Goal: Information Seeking & Learning: Learn about a topic

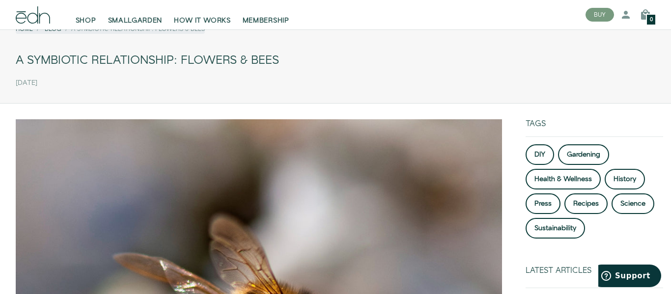
scroll to position [42, 0]
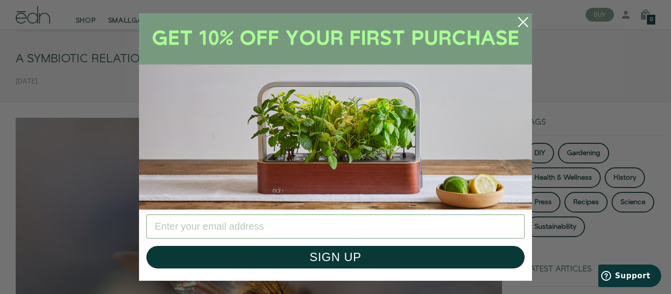
click at [520, 26] on circle "Close dialog" at bounding box center [523, 22] width 22 height 22
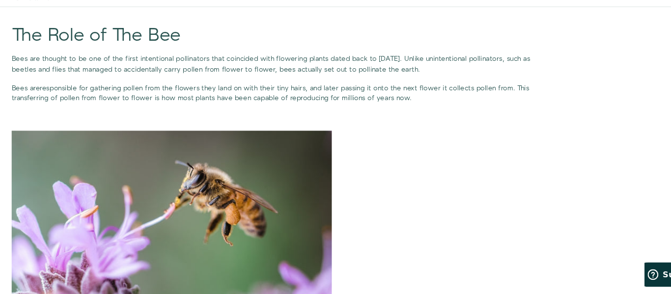
scroll to position [686, 0]
click at [127, 173] on img at bounding box center [163, 241] width 295 height 196
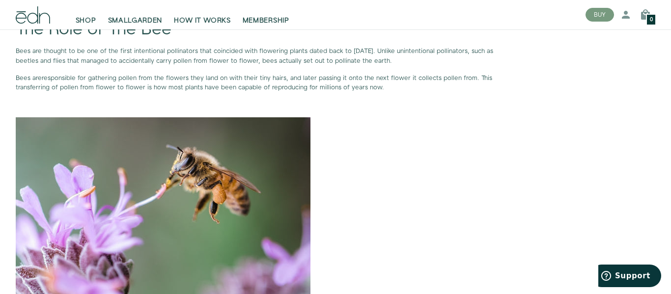
scroll to position [710, 0]
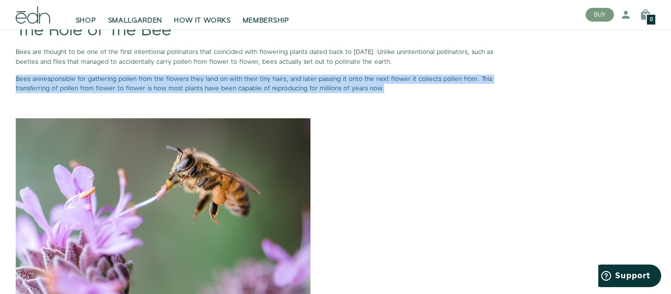
drag, startPoint x: 15, startPoint y: 76, endPoint x: 410, endPoint y: 91, distance: 395.5
copy p "Bees are responsible for gathering pollen from the flowers they land on with th…"
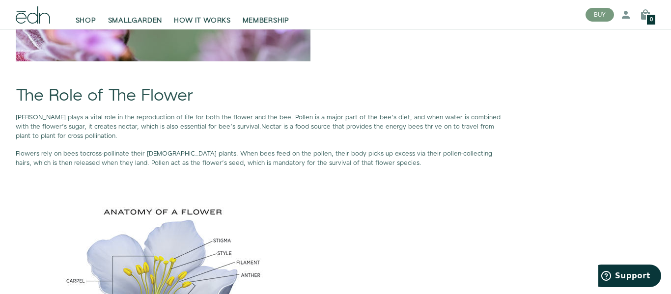
scroll to position [963, 0]
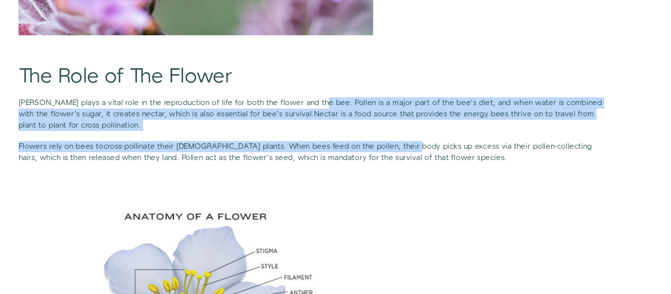
drag, startPoint x: 257, startPoint y: 116, endPoint x: 298, endPoint y: 144, distance: 49.8
click at [285, 119] on span "[PERSON_NAME] plays a vital role in the reproduction of life for both the flowe…" at bounding box center [258, 122] width 485 height 18
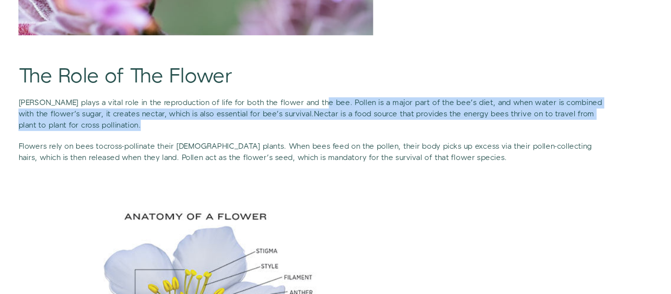
drag, startPoint x: 257, startPoint y: 116, endPoint x: 275, endPoint y: 135, distance: 26.4
click at [275, 135] on p "[PERSON_NAME] plays a vital role in the reproduction of life for both the flowe…" at bounding box center [259, 127] width 486 height 28
copy p "Pollen is a major part of the bee’s diet, and when water is combined with the f…"
click at [133, 201] on img at bounding box center [163, 274] width 295 height 196
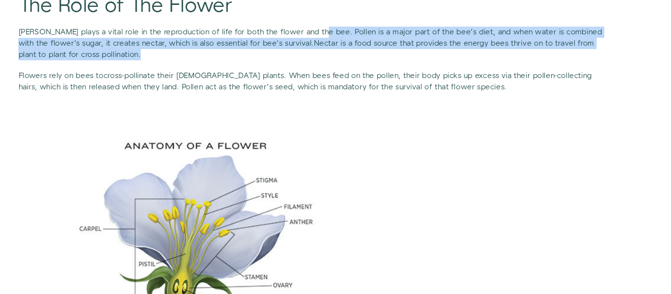
scroll to position [1005, 0]
click at [326, 111] on span ". When bees feed on the pollen, their body picks up excess via their pollen-col…" at bounding box center [254, 117] width 476 height 18
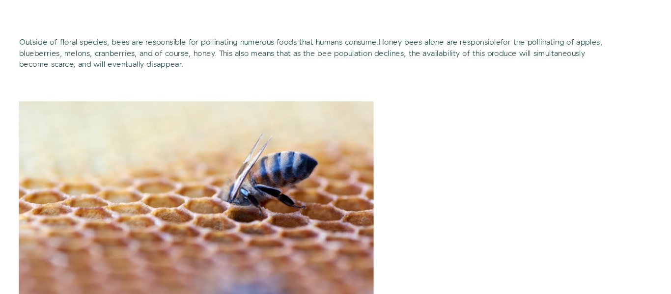
scroll to position [1282, 0]
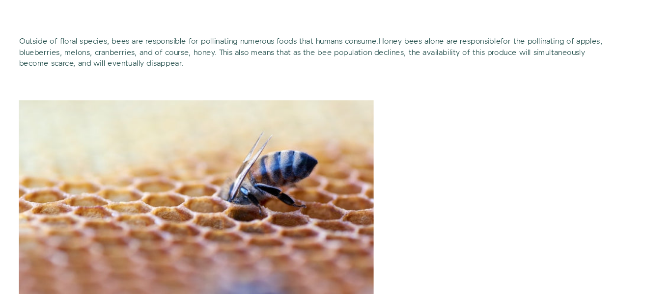
click at [387, 207] on p at bounding box center [259, 231] width 486 height 196
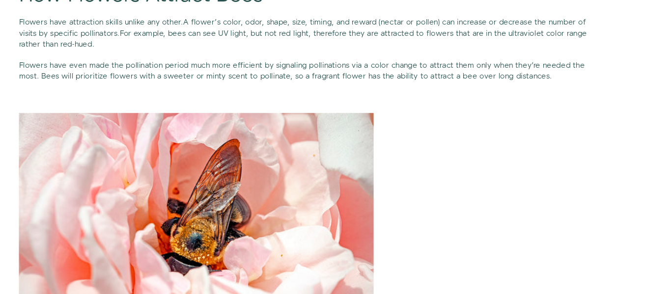
scroll to position [1886, 0]
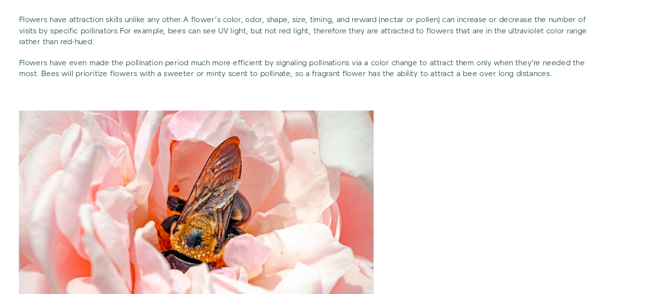
click at [387, 207] on p at bounding box center [259, 238] width 486 height 195
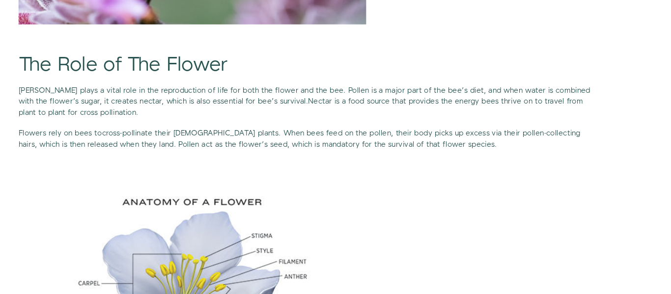
scroll to position [962, 0]
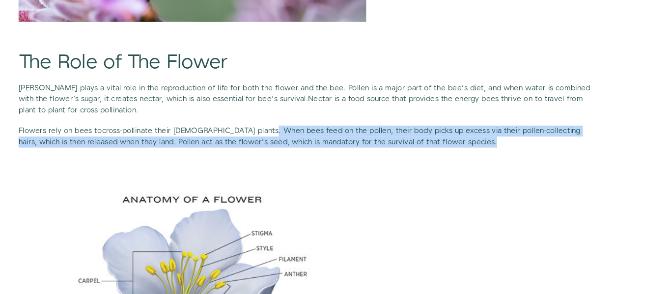
drag, startPoint x: 185, startPoint y: 157, endPoint x: 365, endPoint y: 164, distance: 179.9
click at [365, 164] on p "Flowers rely on bees to cross-pollinate their [DEMOGRAPHIC_DATA] plants . When …" at bounding box center [259, 160] width 486 height 19
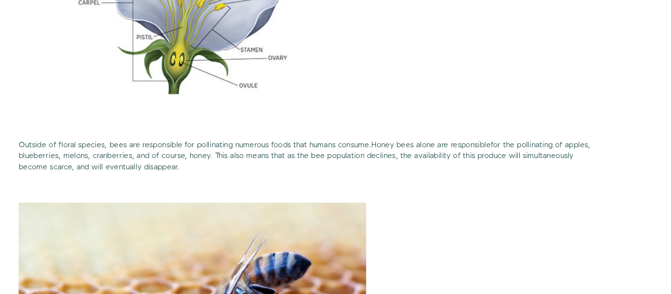
scroll to position [1199, 0]
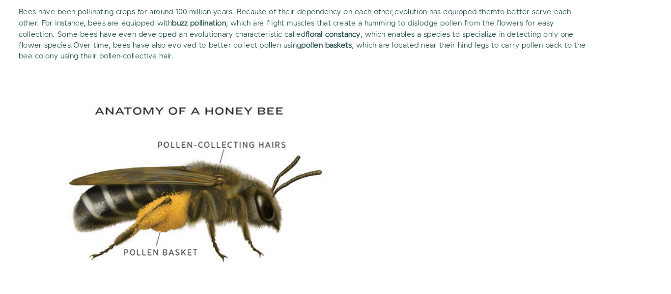
click at [365, 170] on p at bounding box center [259, 203] width 486 height 196
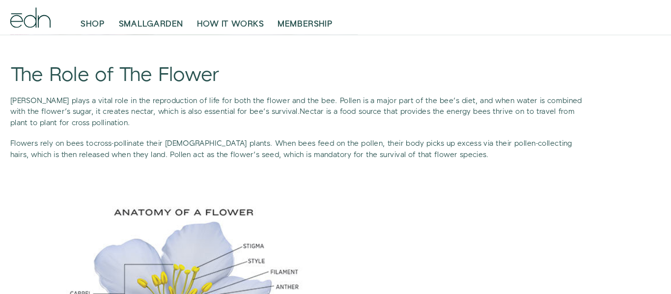
scroll to position [995, 0]
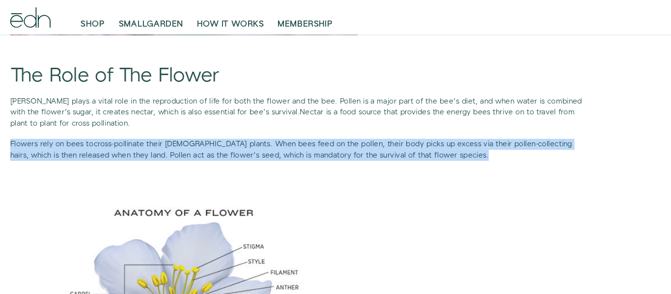
drag, startPoint x: 14, startPoint y: 121, endPoint x: 379, endPoint y: 133, distance: 365.9
copy p "Flowers rely on bees to cross-pollinate their [DEMOGRAPHIC_DATA] plants . When …"
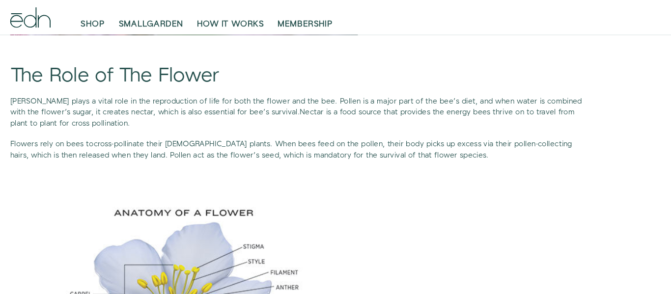
click at [325, 102] on p "[PERSON_NAME] plays a vital role in the reproduction of life for both the flowe…" at bounding box center [259, 95] width 486 height 28
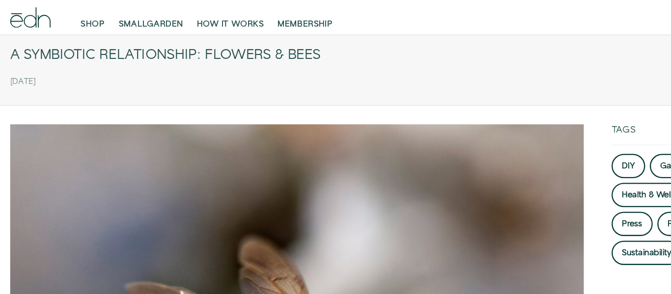
scroll to position [0, 0]
